Goal: Task Accomplishment & Management: Manage account settings

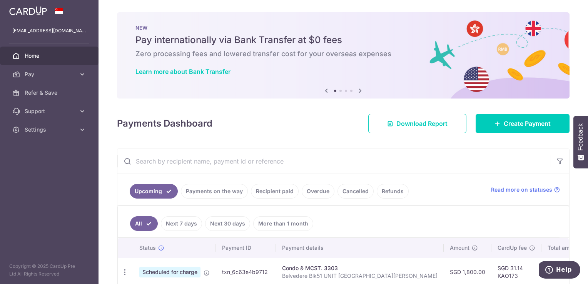
click at [275, 192] on link "Recipient paid" at bounding box center [275, 191] width 48 height 15
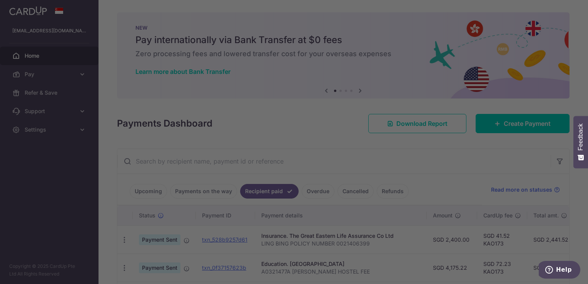
scroll to position [38, 0]
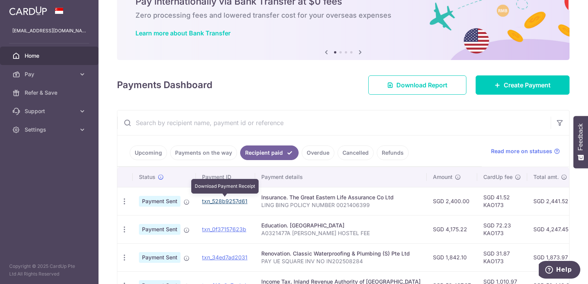
click at [224, 201] on link "txn_528b9257d61" at bounding box center [224, 201] width 45 height 7
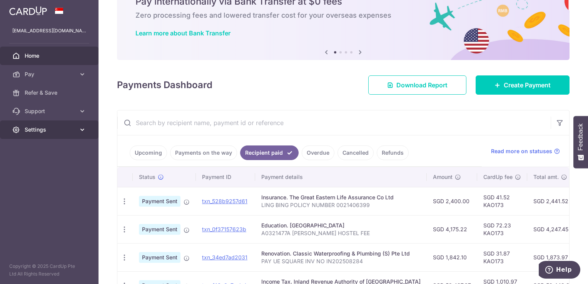
click at [48, 136] on link "Settings" at bounding box center [49, 129] width 99 height 18
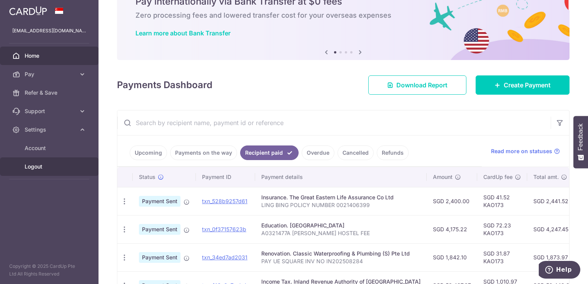
drag, startPoint x: 47, startPoint y: 169, endPoint x: 52, endPoint y: 171, distance: 6.0
click at [48, 169] on span "Logout" at bounding box center [50, 167] width 51 height 8
